Goal: Check status: Check status

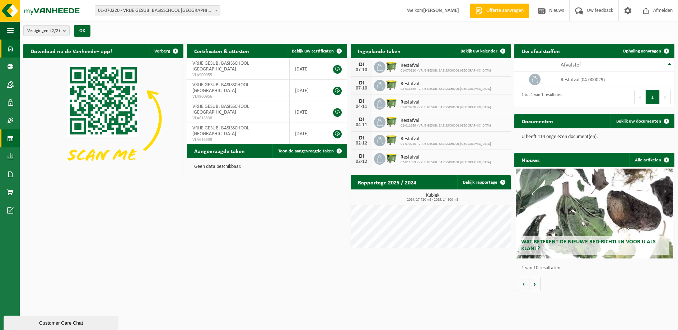
click at [11, 138] on span at bounding box center [10, 138] width 6 height 18
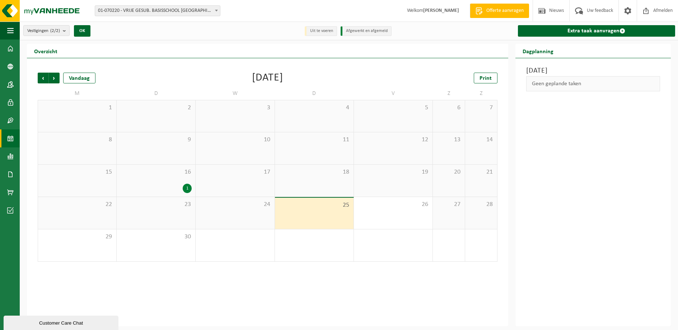
click at [167, 187] on div "1" at bounding box center [155, 187] width 71 height 9
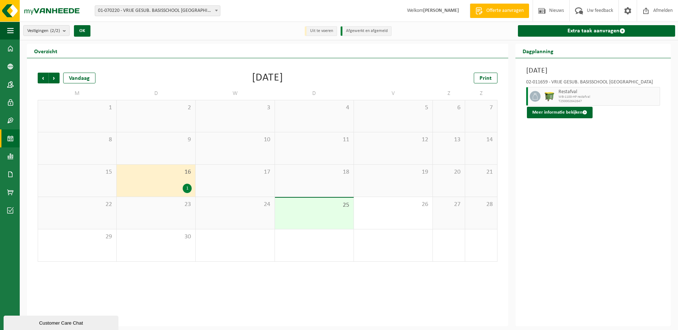
click at [152, 213] on div "23" at bounding box center [156, 213] width 79 height 32
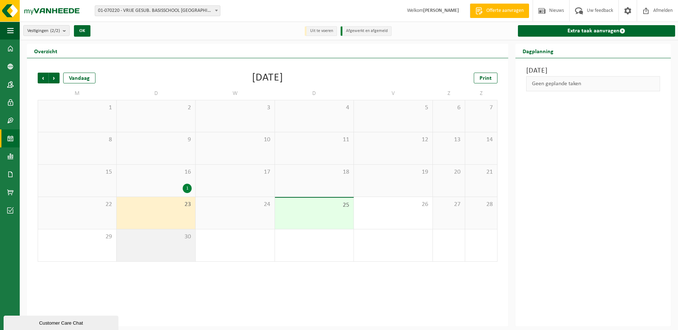
click at [155, 247] on div "30" at bounding box center [156, 245] width 79 height 32
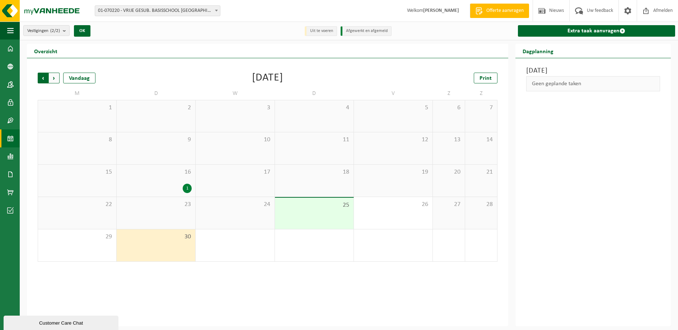
click at [55, 80] on span "Volgende" at bounding box center [54, 78] width 11 height 11
